Goal: Task Accomplishment & Management: Use online tool/utility

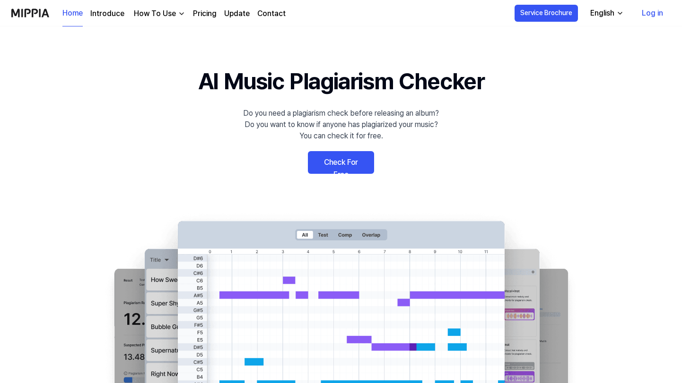
click at [344, 156] on link "Check For Free" at bounding box center [341, 162] width 66 height 23
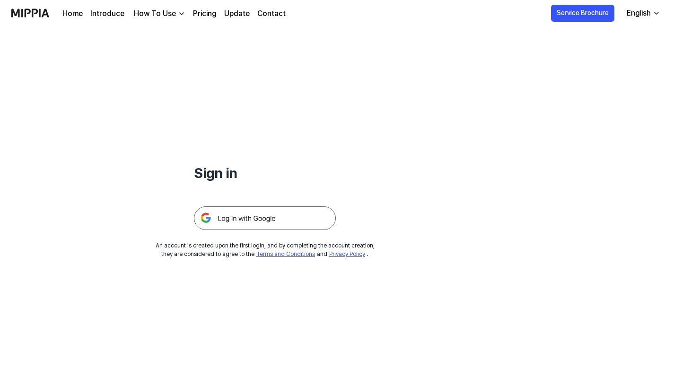
click at [255, 207] on img at bounding box center [265, 219] width 142 height 24
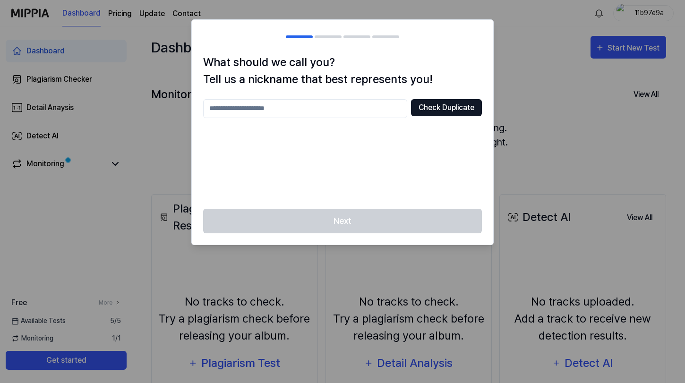
click at [458, 105] on button "Check Duplicate" at bounding box center [446, 107] width 71 height 17
click at [350, 208] on div "What should we call you? Tell us a nickname that best represents you! Check Dup…" at bounding box center [343, 131] width 302 height 155
click at [345, 112] on input "text" at bounding box center [305, 108] width 204 height 19
type input "********"
click at [337, 214] on div "Next" at bounding box center [343, 227] width 302 height 36
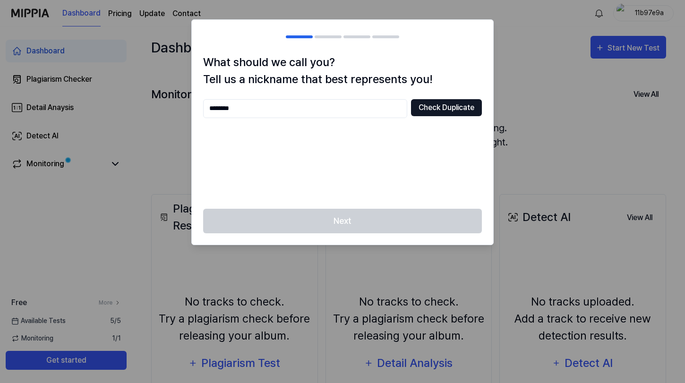
click at [437, 109] on button "Check Duplicate" at bounding box center [446, 107] width 71 height 17
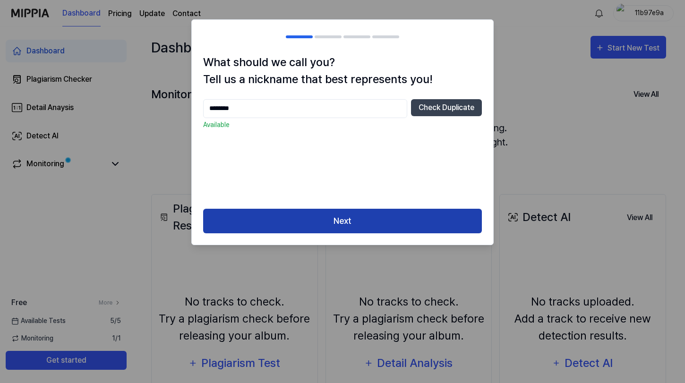
click at [327, 221] on button "Next" at bounding box center [342, 221] width 279 height 25
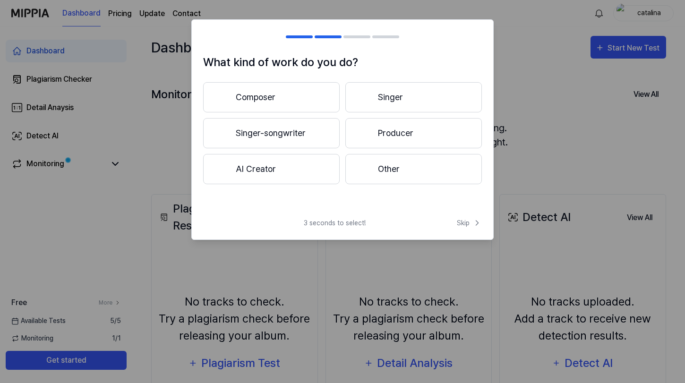
click at [402, 139] on button "Producer" at bounding box center [414, 133] width 137 height 30
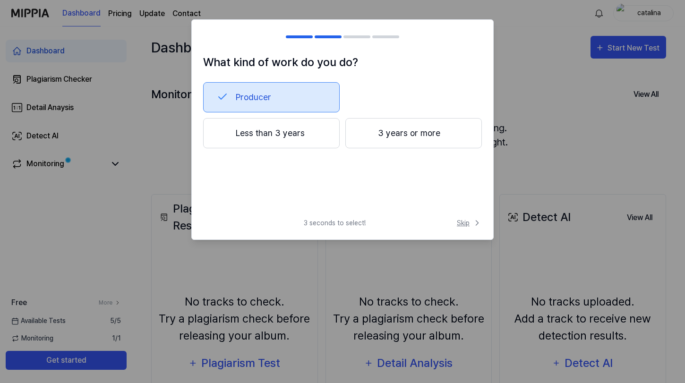
click at [467, 225] on span "Skip" at bounding box center [469, 223] width 25 height 10
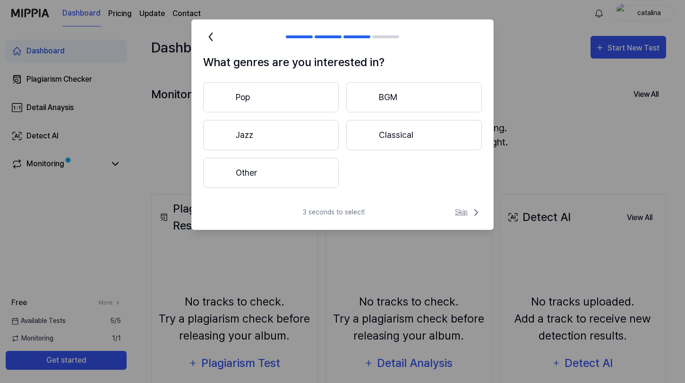
click at [469, 210] on span "Skip" at bounding box center [468, 212] width 27 height 11
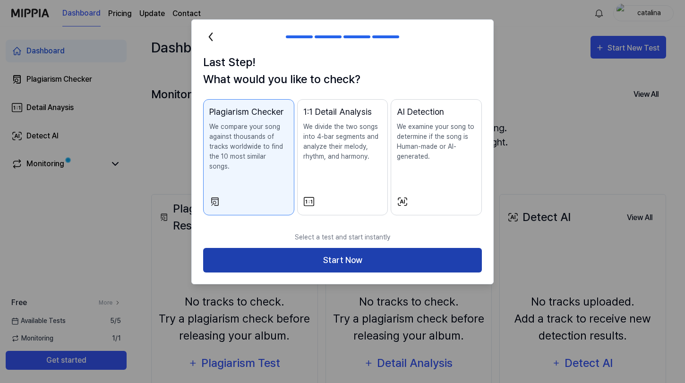
click at [419, 248] on button "Start Now" at bounding box center [342, 260] width 279 height 25
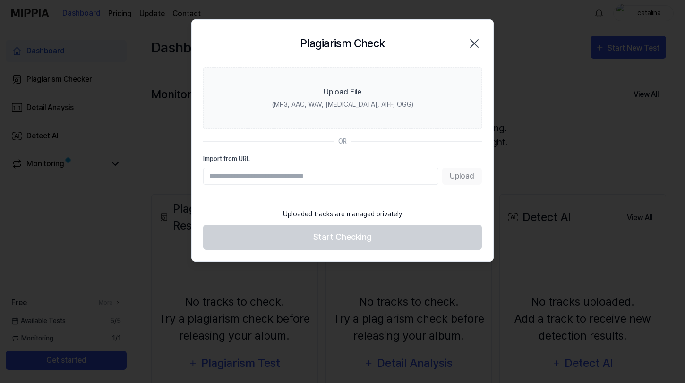
click at [337, 175] on input "Import from URL" at bounding box center [320, 176] width 235 height 17
click at [336, 171] on input "Import from URL" at bounding box center [320, 176] width 235 height 17
paste input "**********"
type input "**********"
click at [472, 176] on button "Upload" at bounding box center [462, 176] width 40 height 17
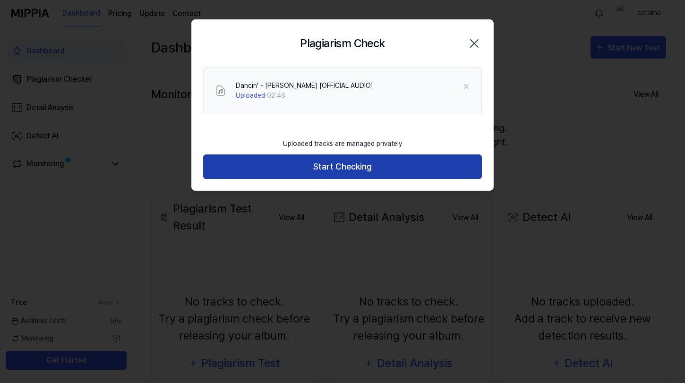
click at [349, 172] on button "Start Checking" at bounding box center [342, 167] width 279 height 25
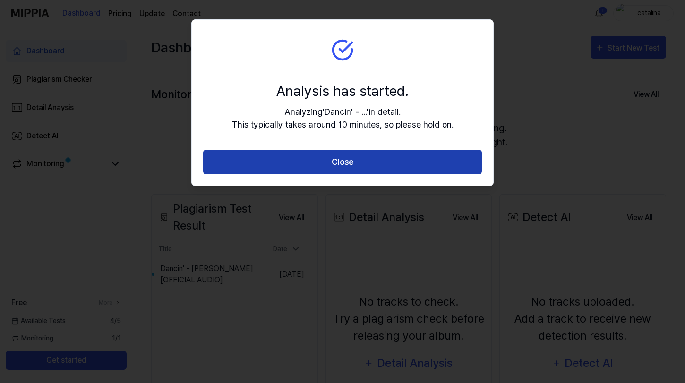
click at [349, 162] on button "Close" at bounding box center [342, 162] width 279 height 25
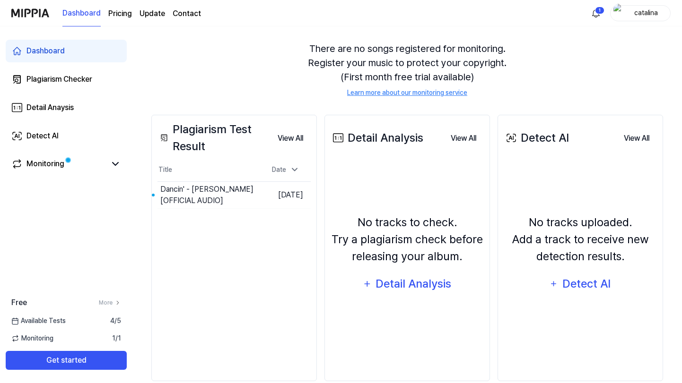
scroll to position [67, 0]
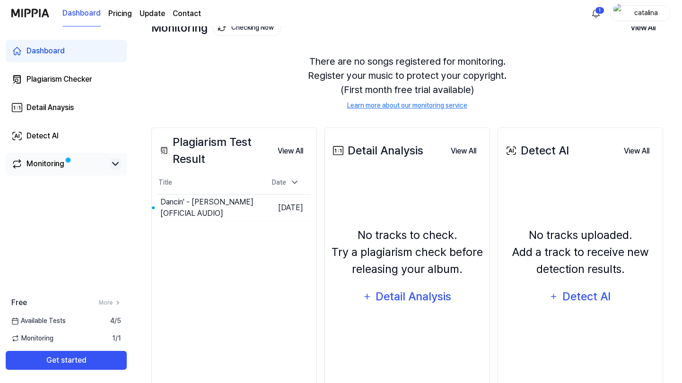
click at [119, 164] on icon at bounding box center [115, 163] width 11 height 11
click at [116, 164] on icon at bounding box center [115, 164] width 6 height 3
click at [181, 204] on div "Dancin' - [PERSON_NAME] [OFFICIAL AUDIO]" at bounding box center [182, 208] width 45 height 23
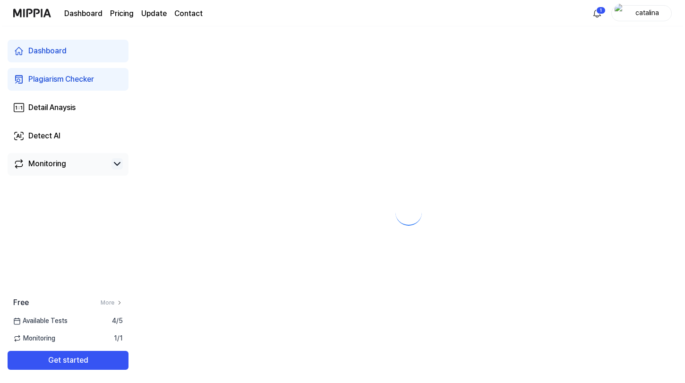
scroll to position [0, 0]
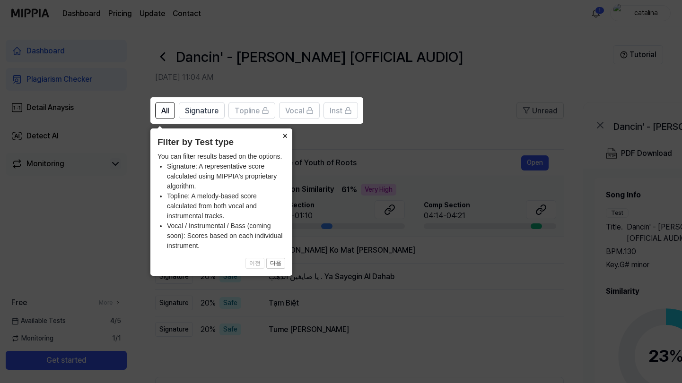
click at [288, 135] on button "×" at bounding box center [284, 135] width 15 height 13
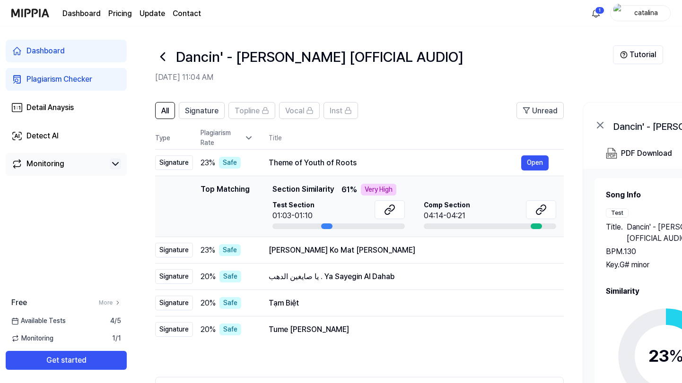
click at [298, 211] on div "01:03-01:10" at bounding box center [293, 215] width 42 height 11
click at [381, 190] on div "Very High" at bounding box center [378, 190] width 35 height 12
click at [536, 163] on button "Open" at bounding box center [534, 163] width 27 height 15
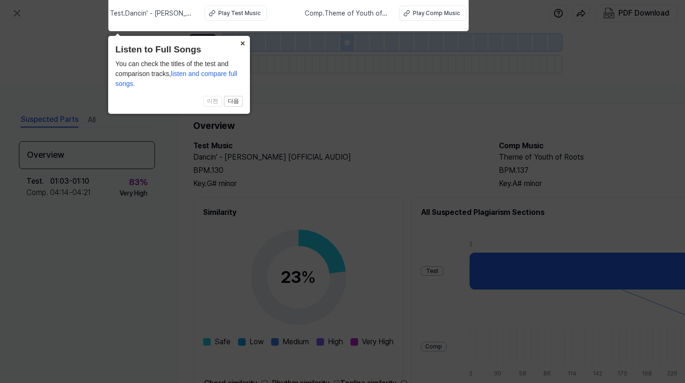
click at [242, 42] on button "×" at bounding box center [242, 42] width 15 height 13
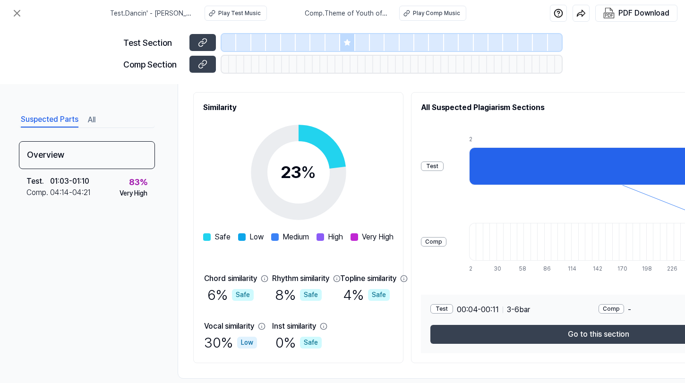
scroll to position [123, 0]
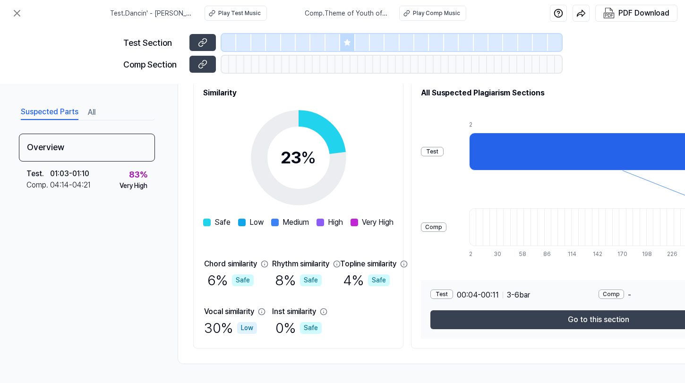
click at [453, 292] on div "Test" at bounding box center [442, 294] width 23 height 9
click at [624, 290] on div "Comp" at bounding box center [612, 294] width 26 height 9
click at [544, 142] on div at bounding box center [622, 152] width 307 height 38
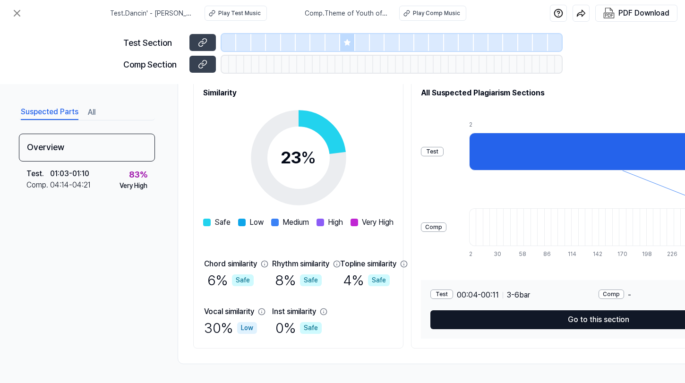
click at [496, 320] on button "Go to this section" at bounding box center [599, 320] width 336 height 19
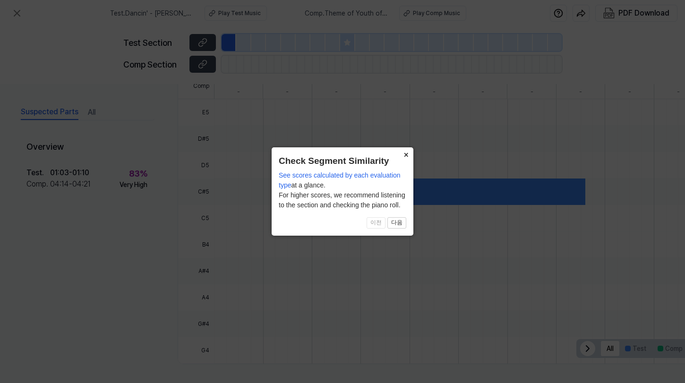
click at [406, 156] on button "×" at bounding box center [405, 153] width 15 height 13
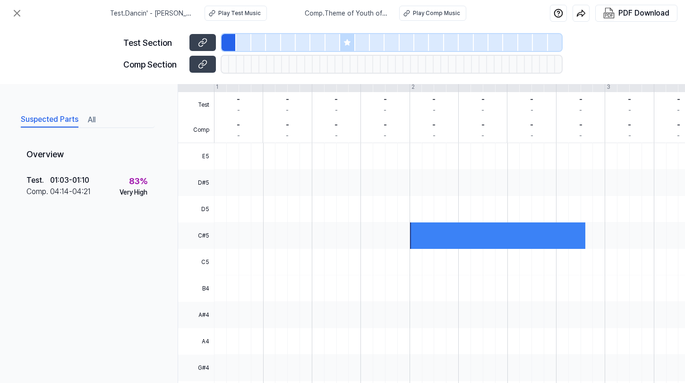
scroll to position [0, 0]
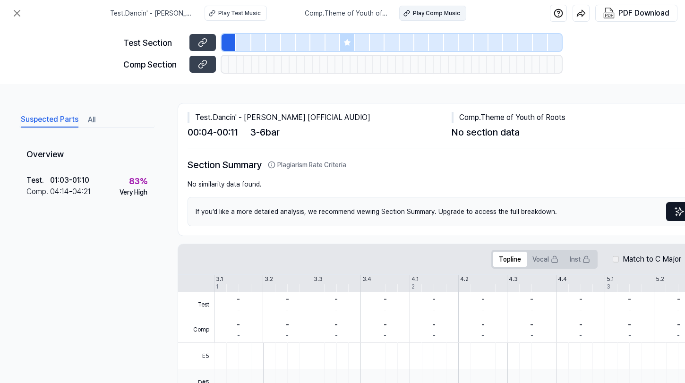
click at [425, 12] on div "Play Comp Music" at bounding box center [436, 13] width 47 height 9
click at [19, 13] on icon at bounding box center [16, 13] width 11 height 11
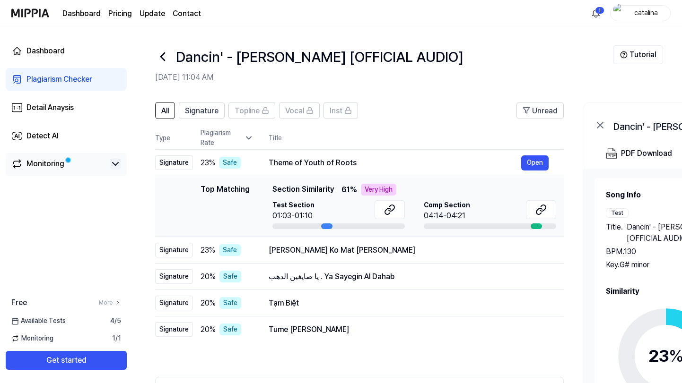
click at [112, 167] on icon at bounding box center [115, 163] width 11 height 11
click at [83, 164] on link "Monitoring" at bounding box center [58, 163] width 95 height 11
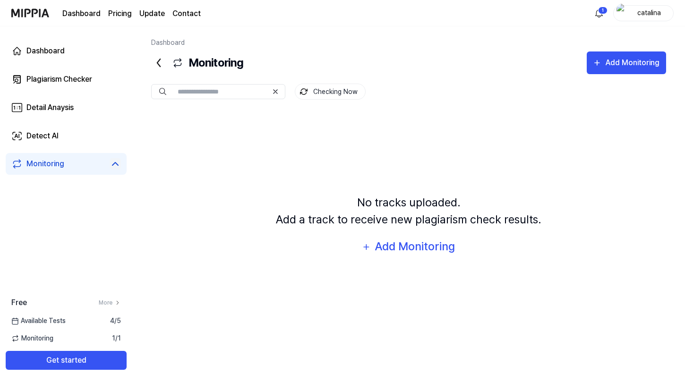
click at [156, 60] on icon at bounding box center [158, 62] width 15 height 15
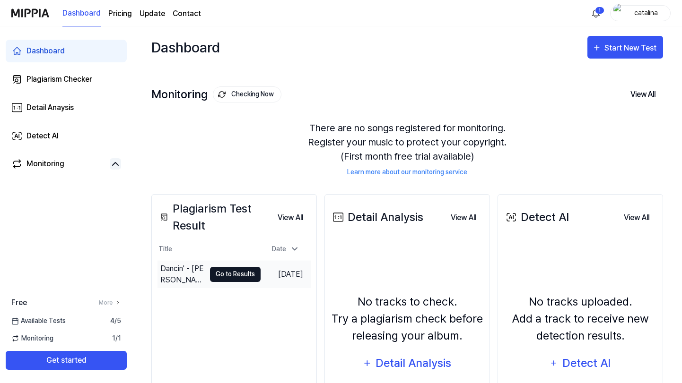
click at [216, 274] on button "Go to Results" at bounding box center [235, 274] width 51 height 15
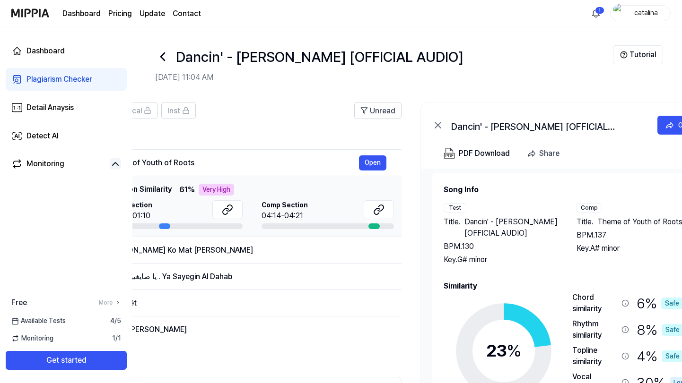
scroll to position [4, 0]
click at [52, 112] on div "Detail Anaysis" at bounding box center [49, 107] width 47 height 11
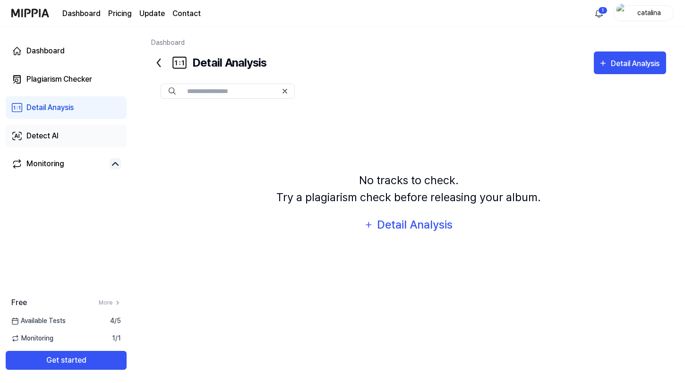
click at [52, 140] on div "Detect AI" at bounding box center [42, 135] width 32 height 11
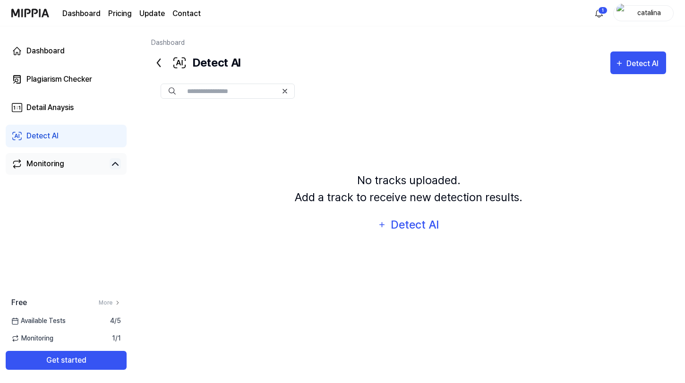
click at [48, 162] on div "Monitoring" at bounding box center [45, 163] width 38 height 11
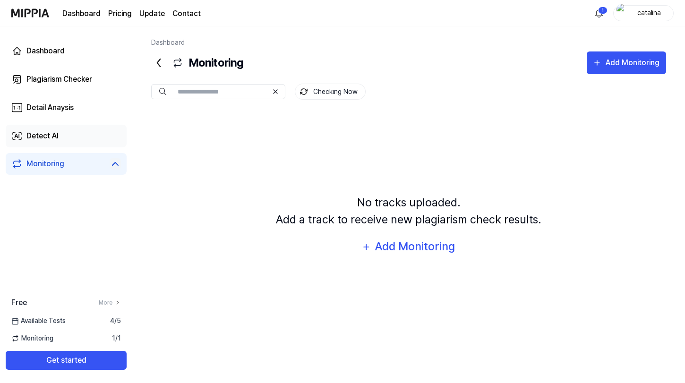
click at [47, 141] on div "Detect AI" at bounding box center [42, 135] width 32 height 11
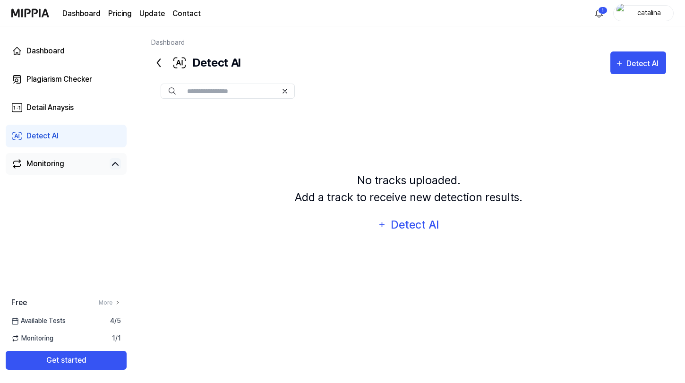
click at [39, 162] on div "Monitoring" at bounding box center [45, 163] width 38 height 11
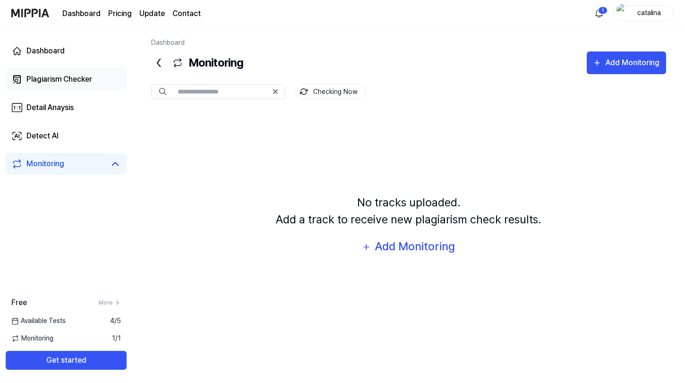
click at [79, 81] on div "Plagiarism Checker" at bounding box center [59, 79] width 66 height 11
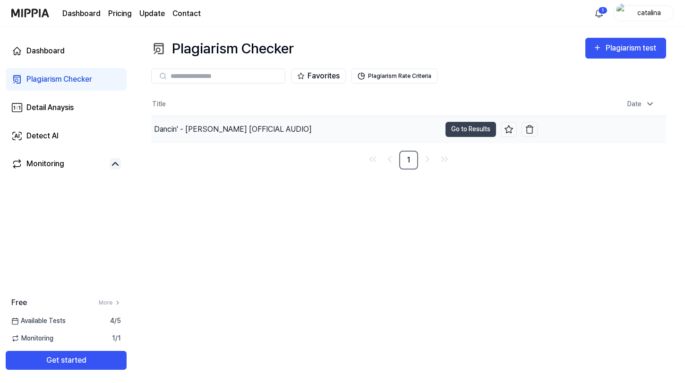
click at [206, 127] on div "Dancin' - [PERSON_NAME] [OFFICIAL AUDIO]" at bounding box center [233, 129] width 158 height 11
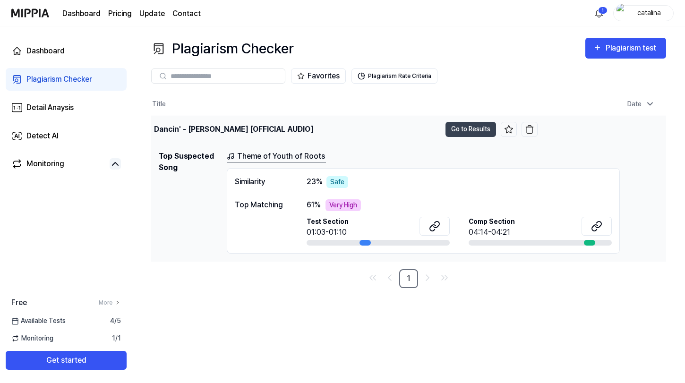
click at [225, 131] on div "Dancin' - [PERSON_NAME] [OFFICIAL AUDIO]" at bounding box center [233, 129] width 159 height 11
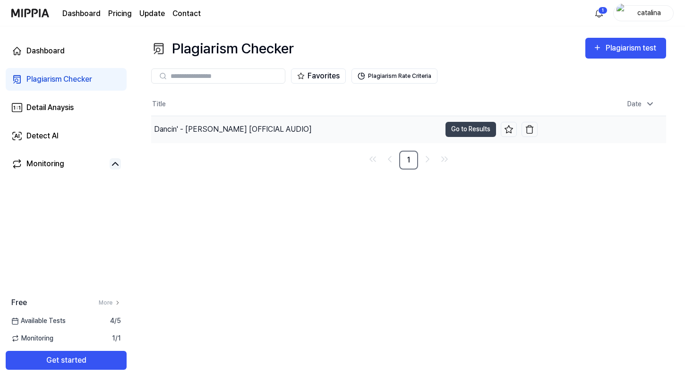
click at [225, 131] on div "Dancin' - [PERSON_NAME] [OFFICIAL AUDIO]" at bounding box center [233, 129] width 158 height 11
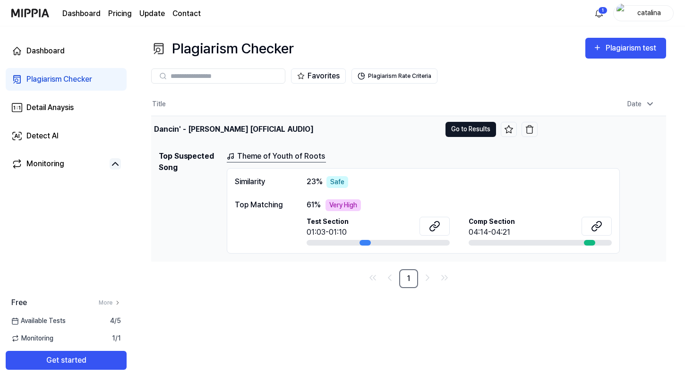
click at [457, 124] on button "Go to Results" at bounding box center [471, 129] width 51 height 15
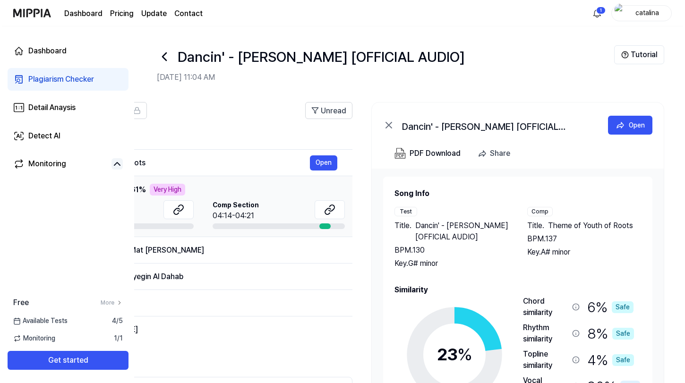
scroll to position [0, 0]
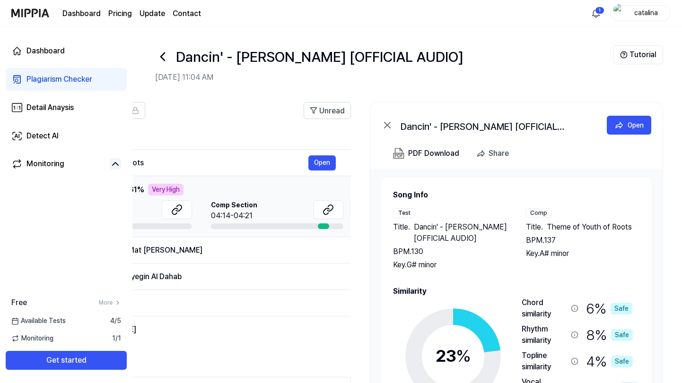
click at [405, 212] on div "Test" at bounding box center [404, 212] width 23 height 9
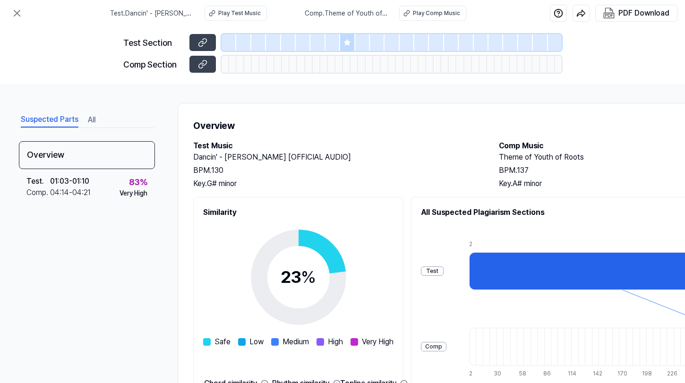
click at [91, 118] on button "All" at bounding box center [92, 119] width 8 height 15
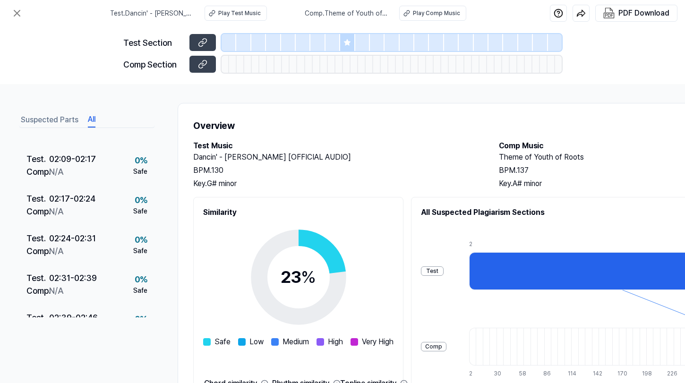
scroll to position [769, 0]
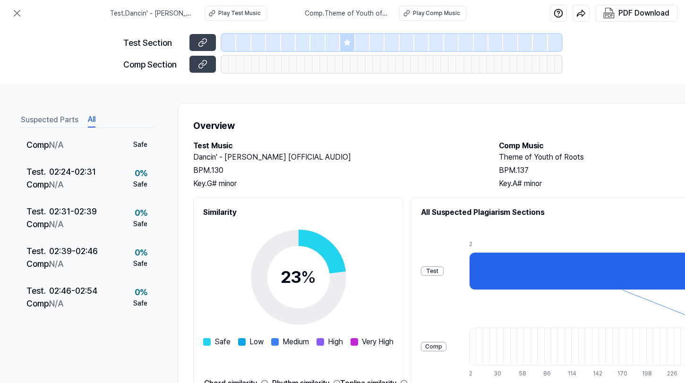
click at [57, 120] on button "Suspected Parts" at bounding box center [50, 119] width 58 height 15
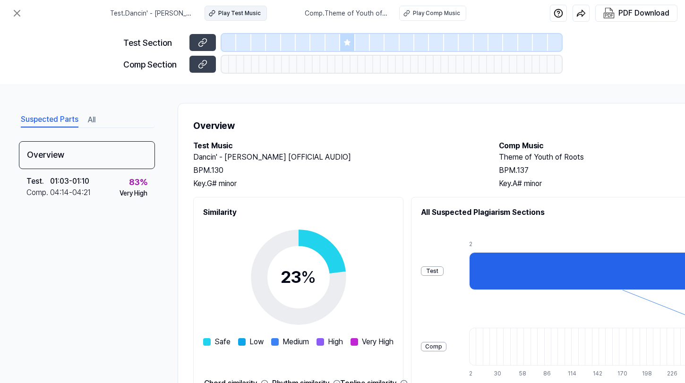
click at [231, 15] on div "Play Test Music" at bounding box center [239, 13] width 43 height 9
